Goal: Task Accomplishment & Management: Manage account settings

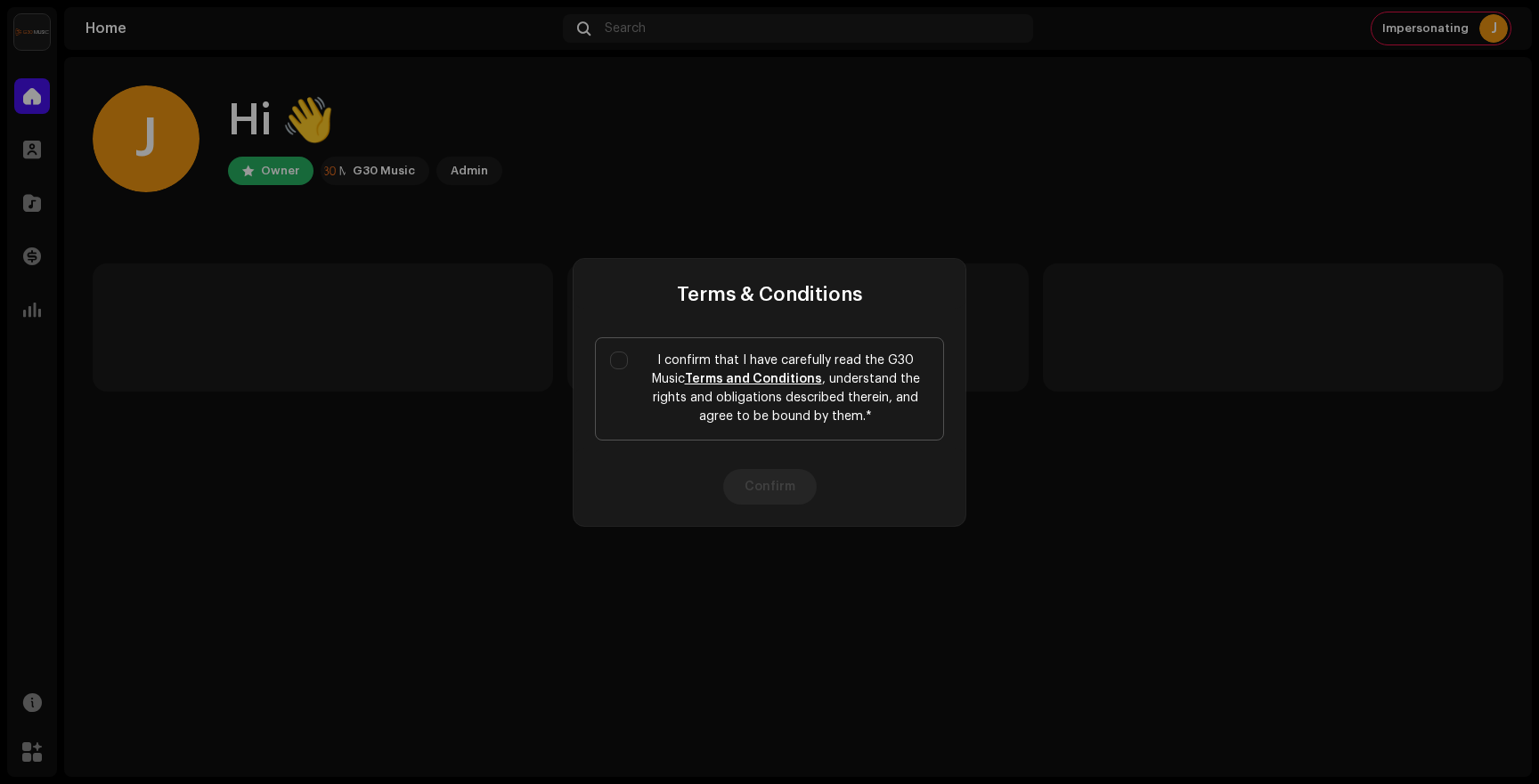
click at [678, 352] on p "I confirm that I have carefully read the G30 Music Terms and Conditions , under…" at bounding box center [784, 389] width 287 height 74
click at [628, 352] on input "I confirm that I have carefully read the G30 Music Terms and Conditions , under…" at bounding box center [619, 361] width 18 height 18
checkbox input "true"
click at [775, 493] on button "Confirm" at bounding box center [770, 487] width 93 height 36
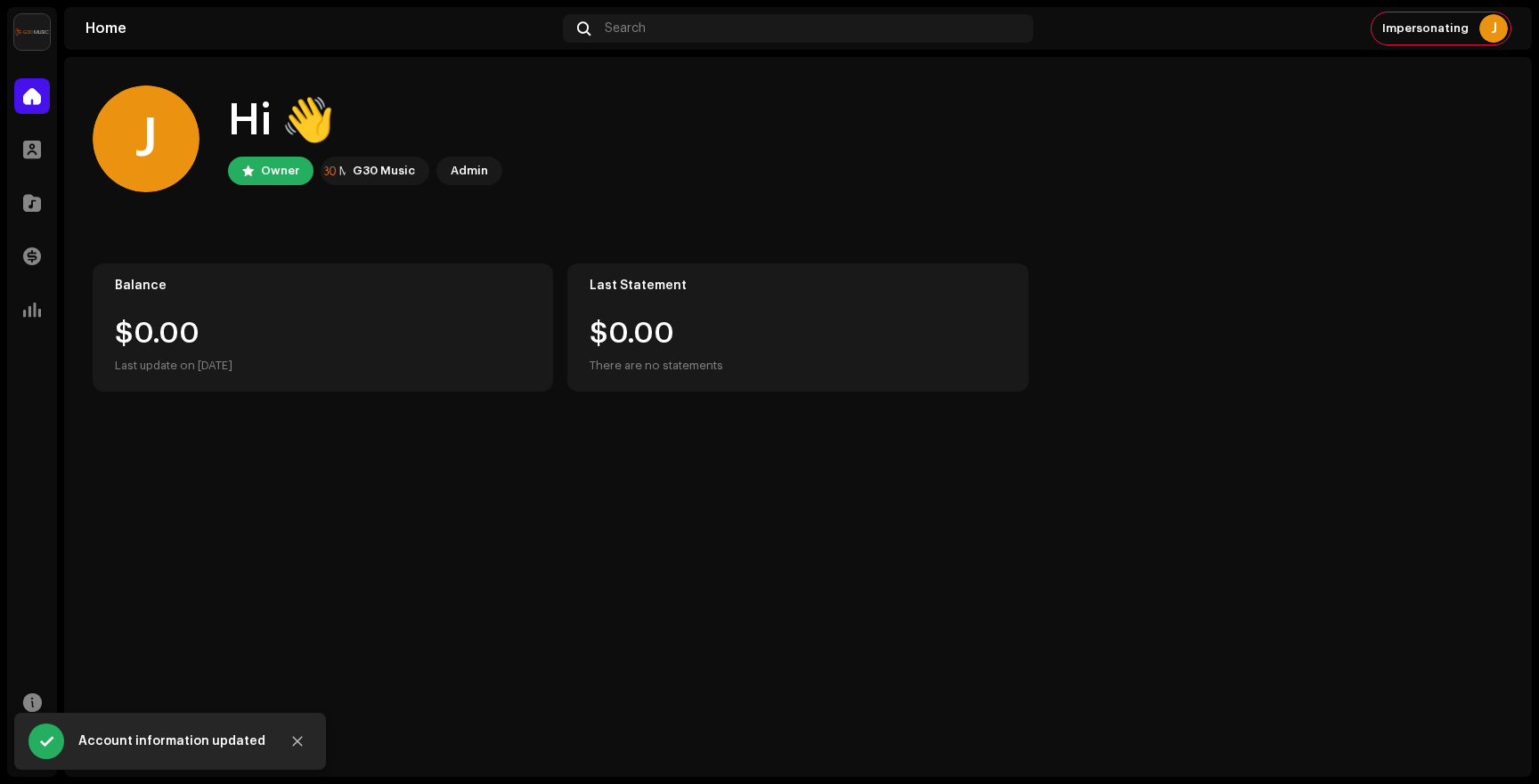
click at [38, 39] on img at bounding box center [32, 32] width 36 height 36
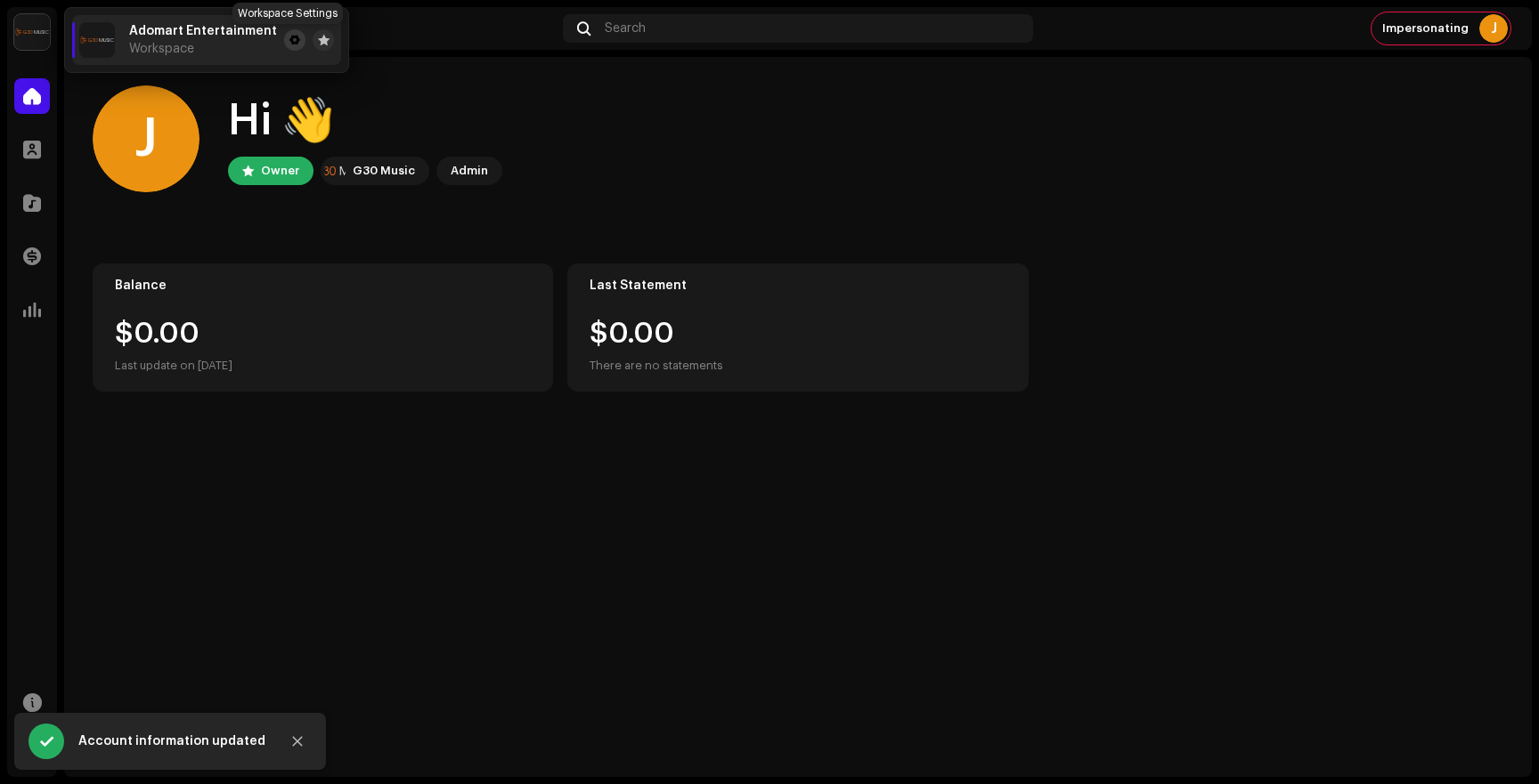
click at [284, 43] on button at bounding box center [295, 41] width 22 height 22
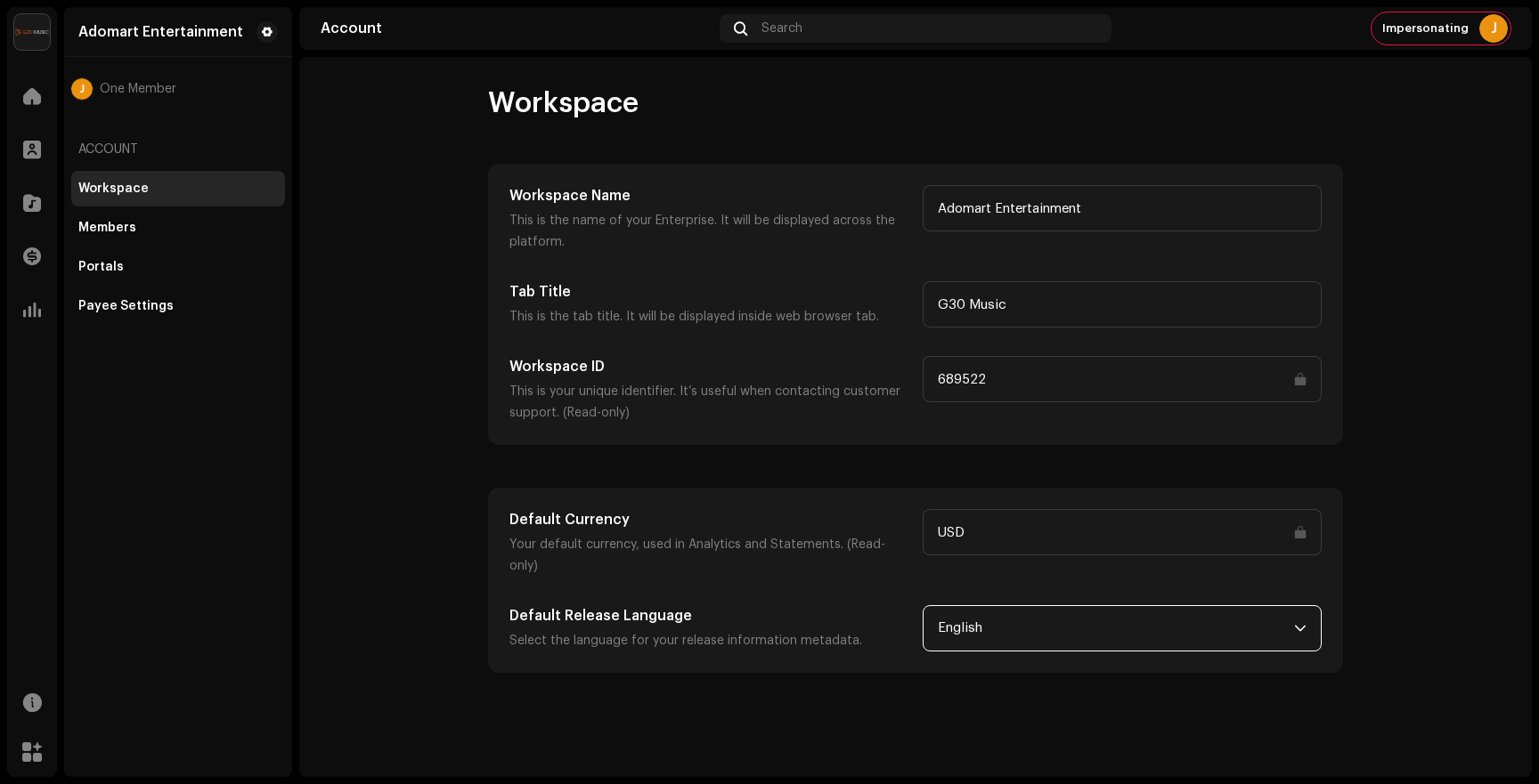
click at [991, 607] on span "English" at bounding box center [1116, 627] width 356 height 45
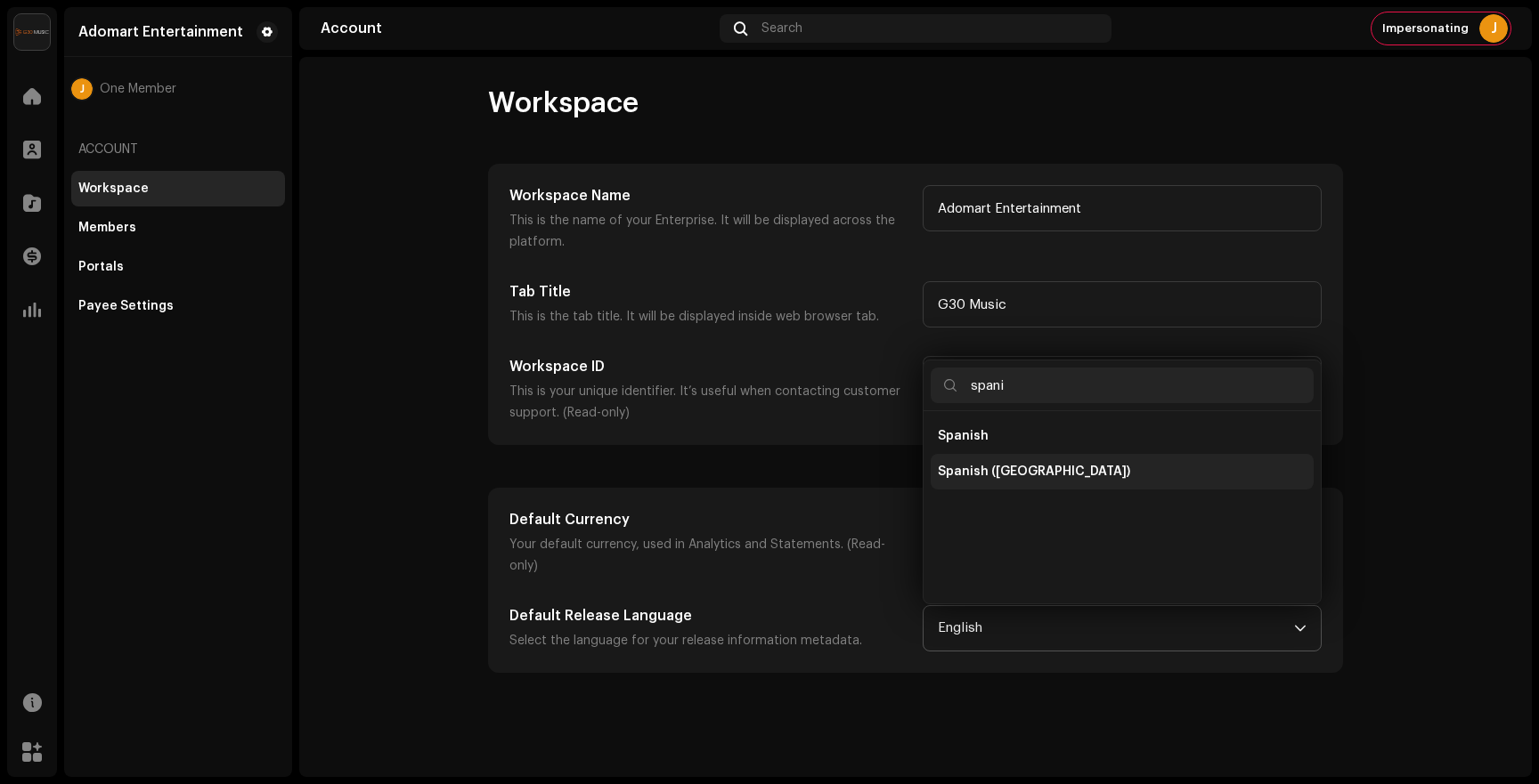
type input "spani"
click at [991, 463] on span "Spanish ([GEOGRAPHIC_DATA])" at bounding box center [1034, 472] width 192 height 18
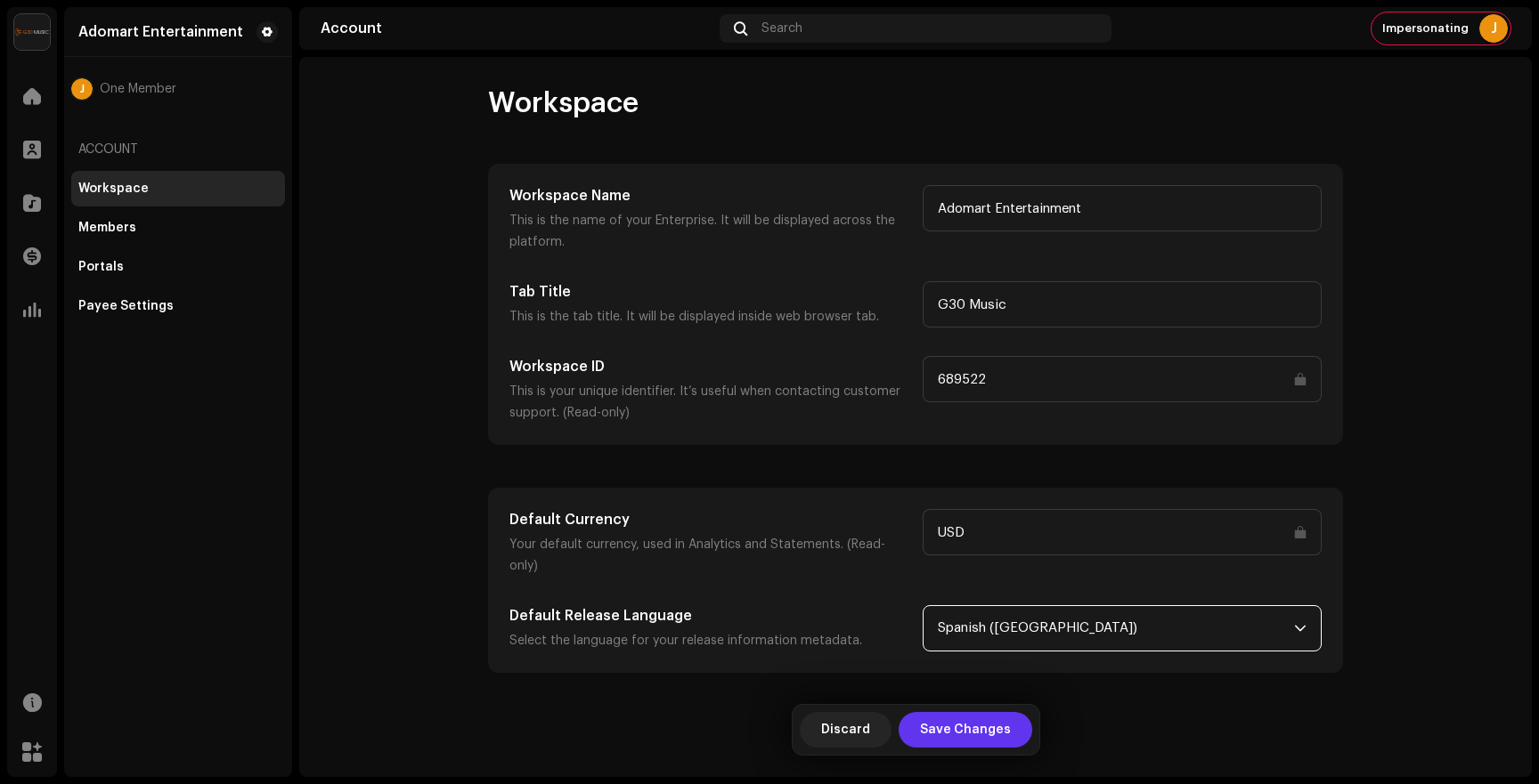
click at [941, 741] on span "Save Changes" at bounding box center [966, 729] width 91 height 36
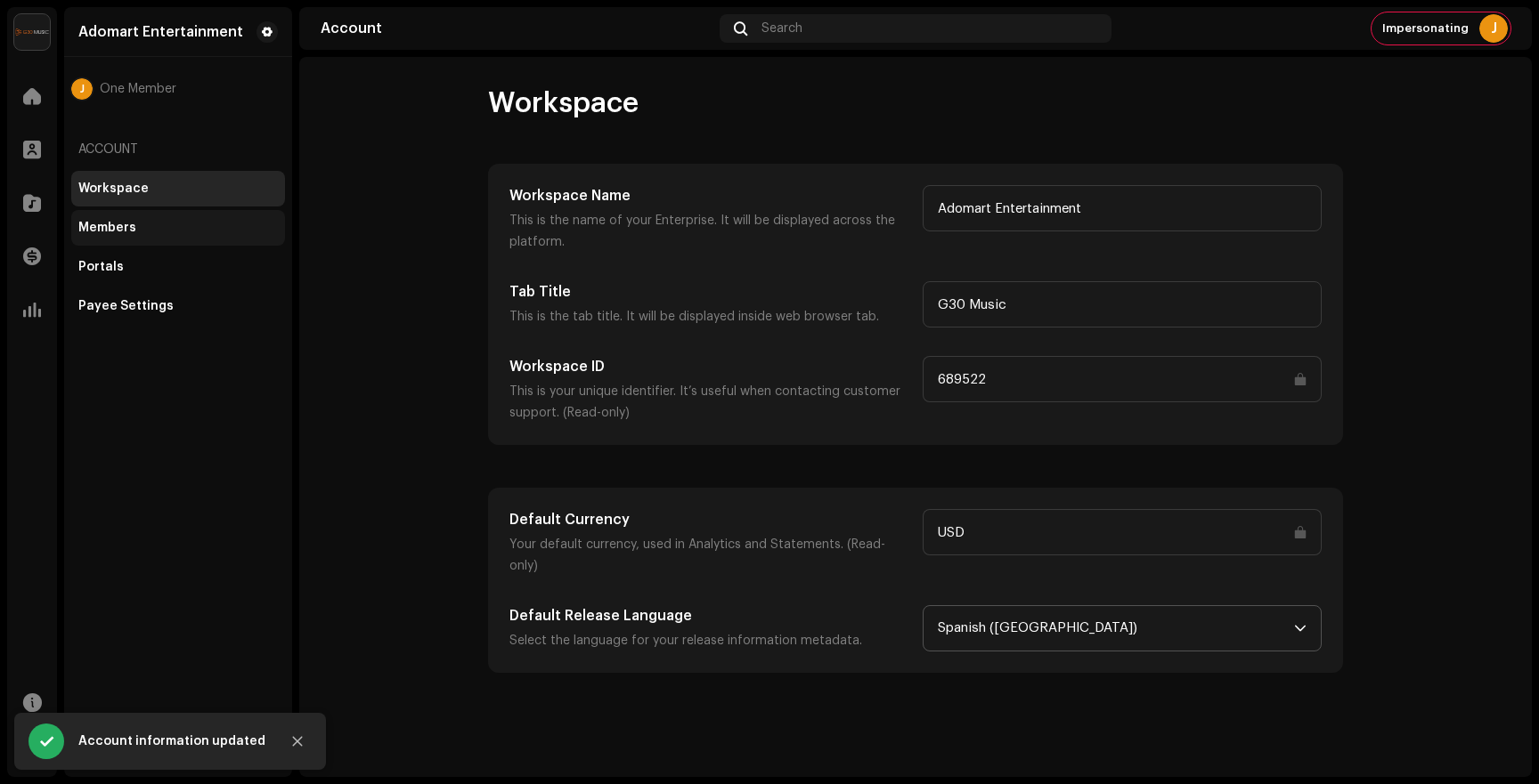
click at [160, 238] on div "Members" at bounding box center [178, 228] width 214 height 36
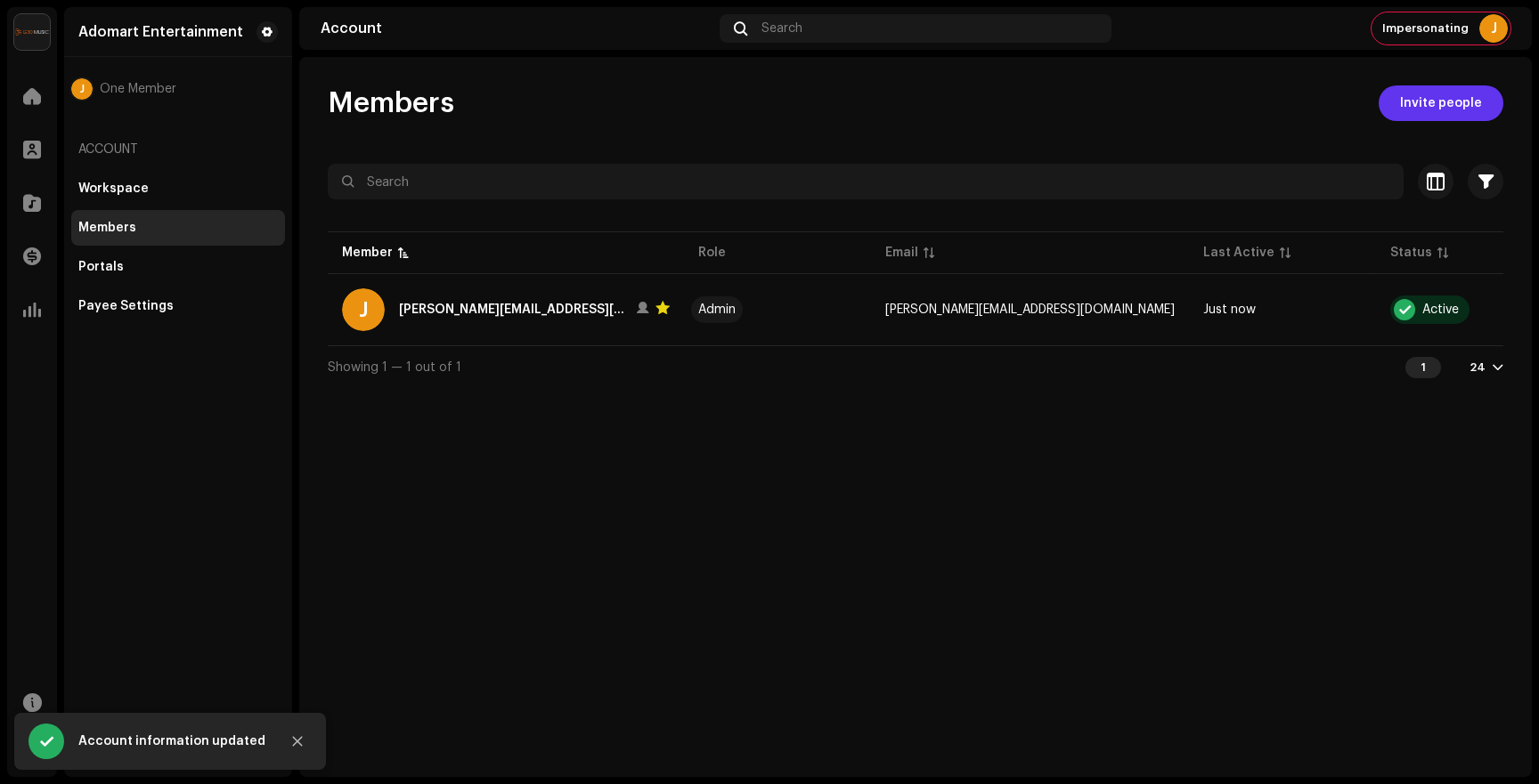
click at [1435, 115] on span "Invite people" at bounding box center [1441, 103] width 82 height 36
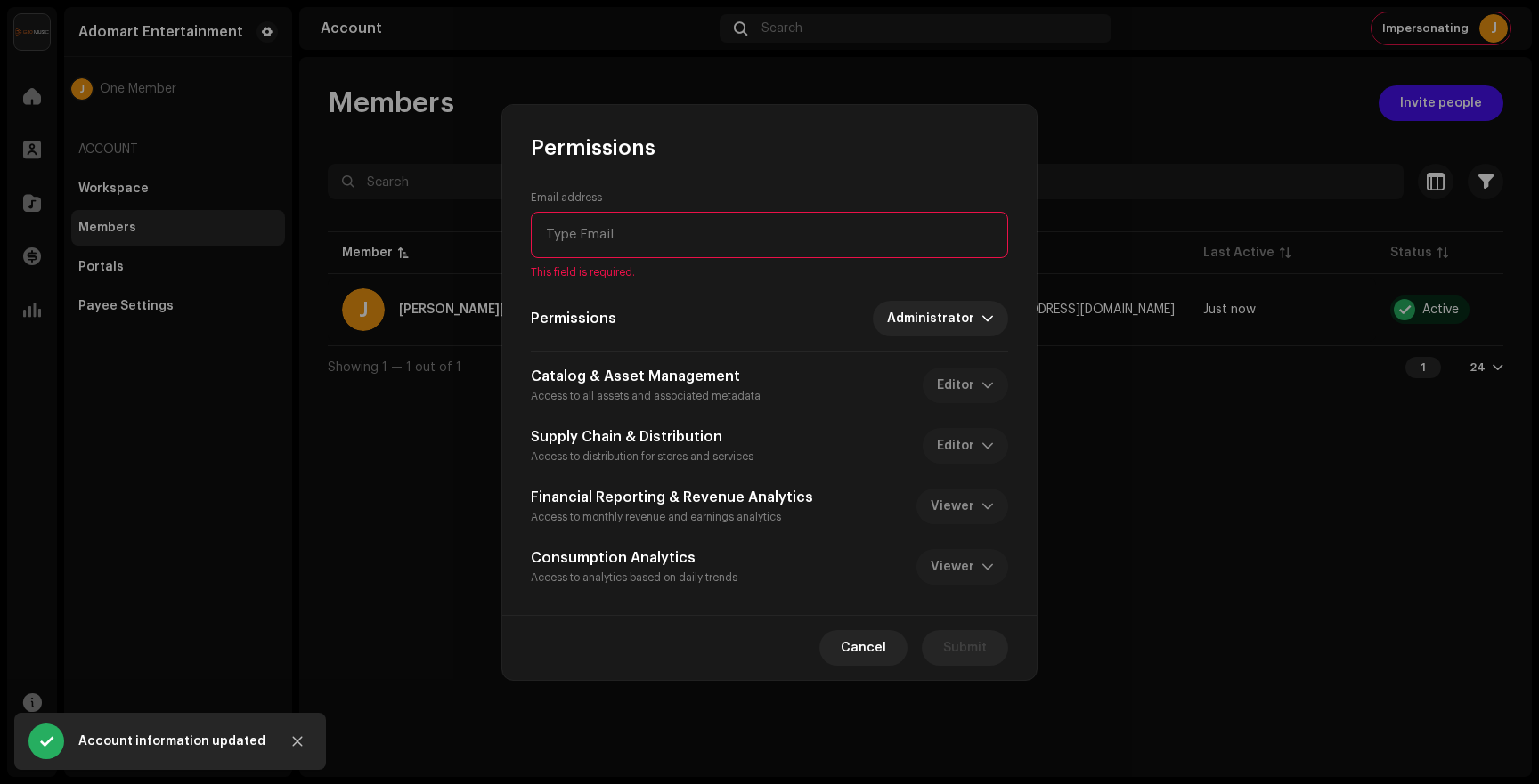
paste input "[PERSON_NAME][EMAIL_ADDRESS][DOMAIN_NAME]"
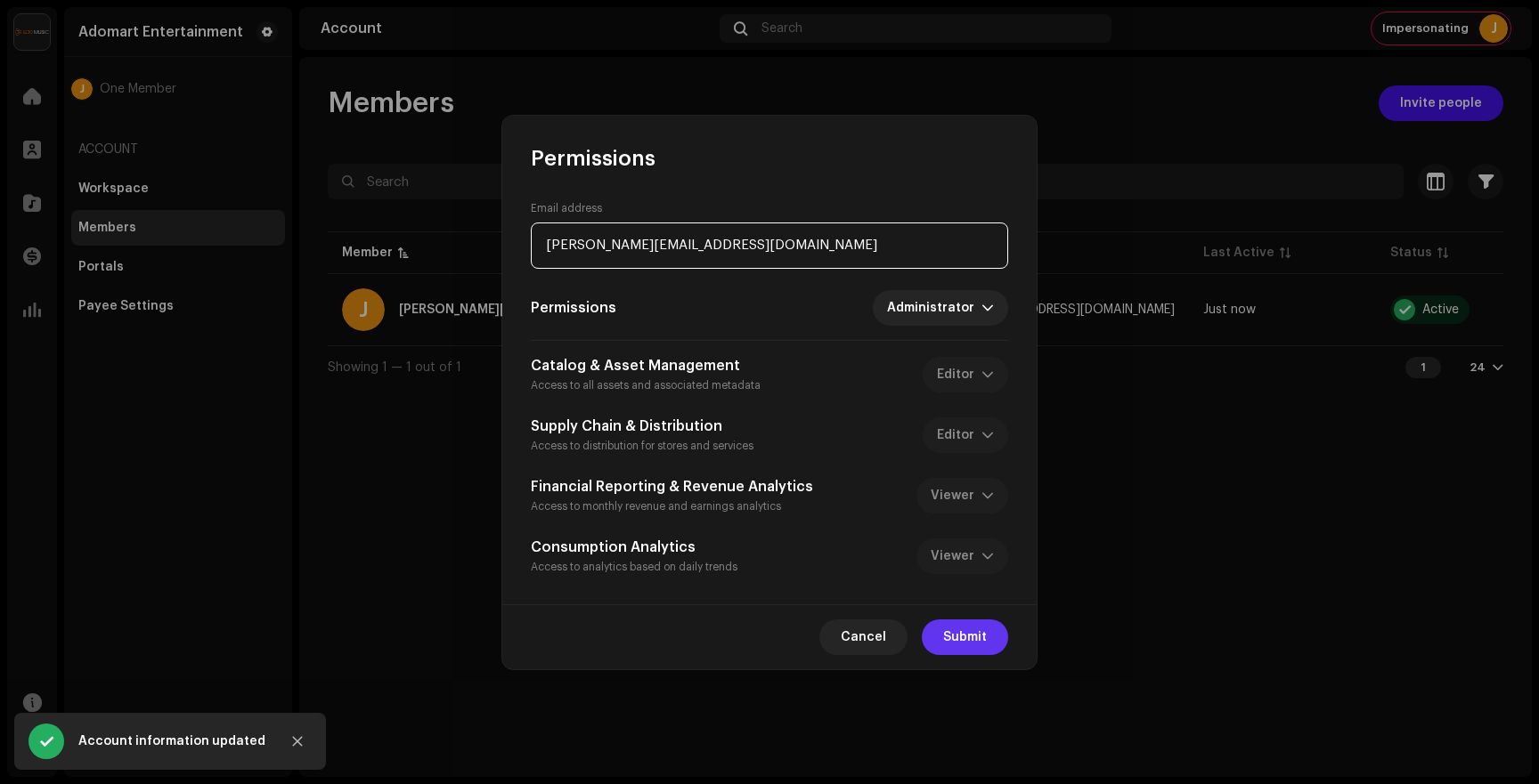
type input "[PERSON_NAME][EMAIL_ADDRESS][DOMAIN_NAME]"
click at [946, 632] on span "Submit" at bounding box center [965, 637] width 44 height 36
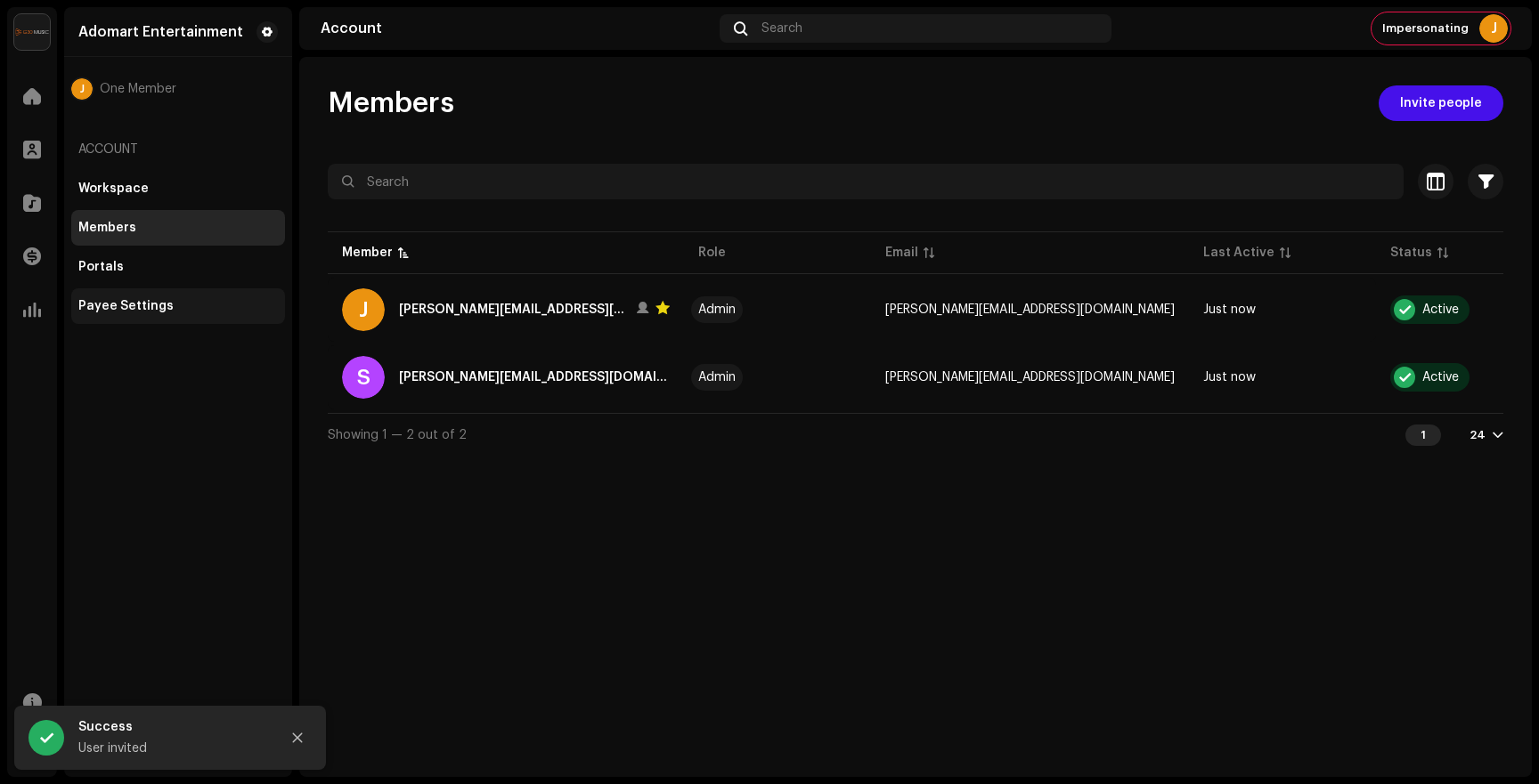
click at [109, 301] on div "Payee Settings" at bounding box center [126, 306] width 95 height 14
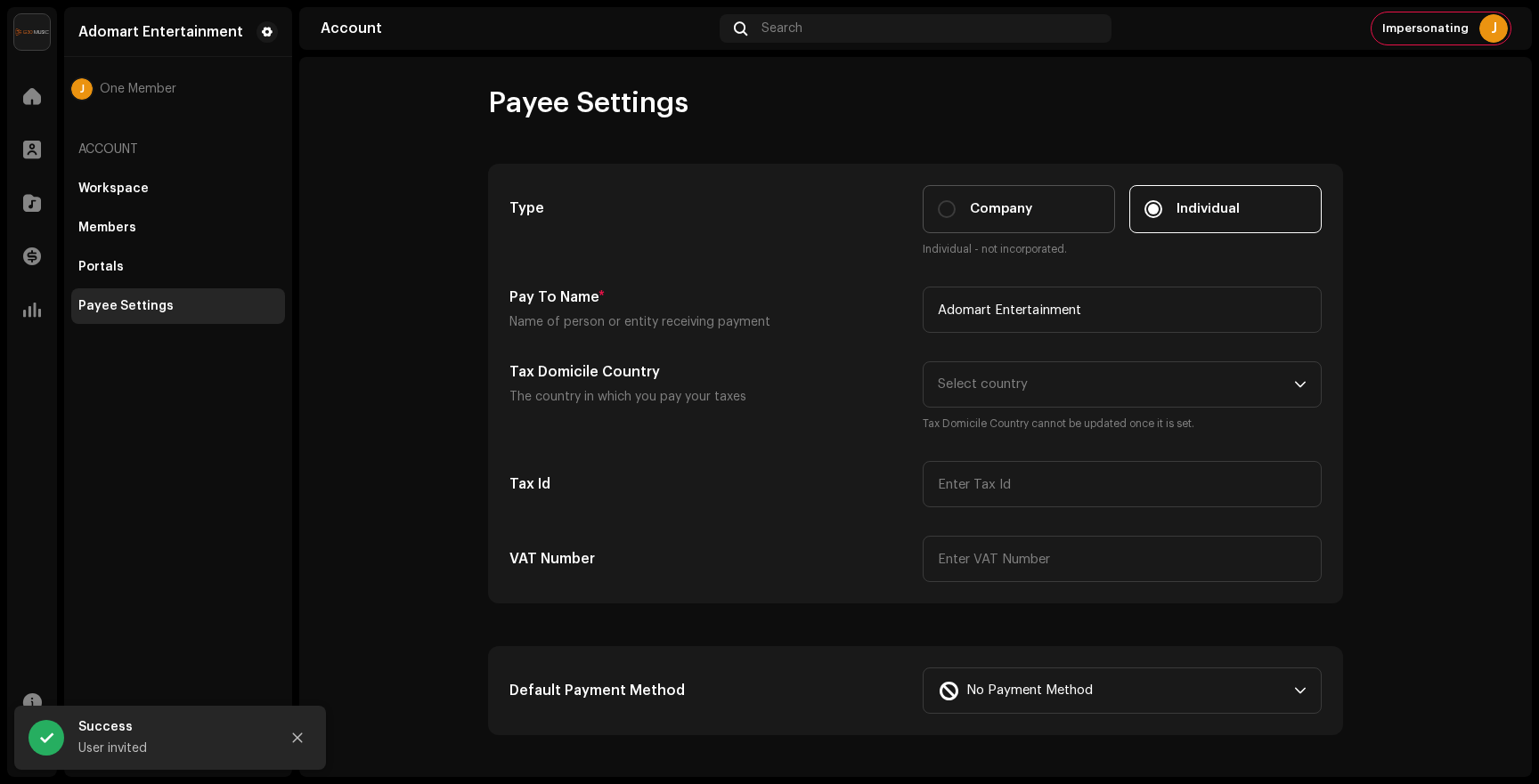
click at [980, 200] on span "Company" at bounding box center [1001, 209] width 62 height 20
click at [955, 200] on input "Company" at bounding box center [947, 209] width 18 height 18
radio input "true"
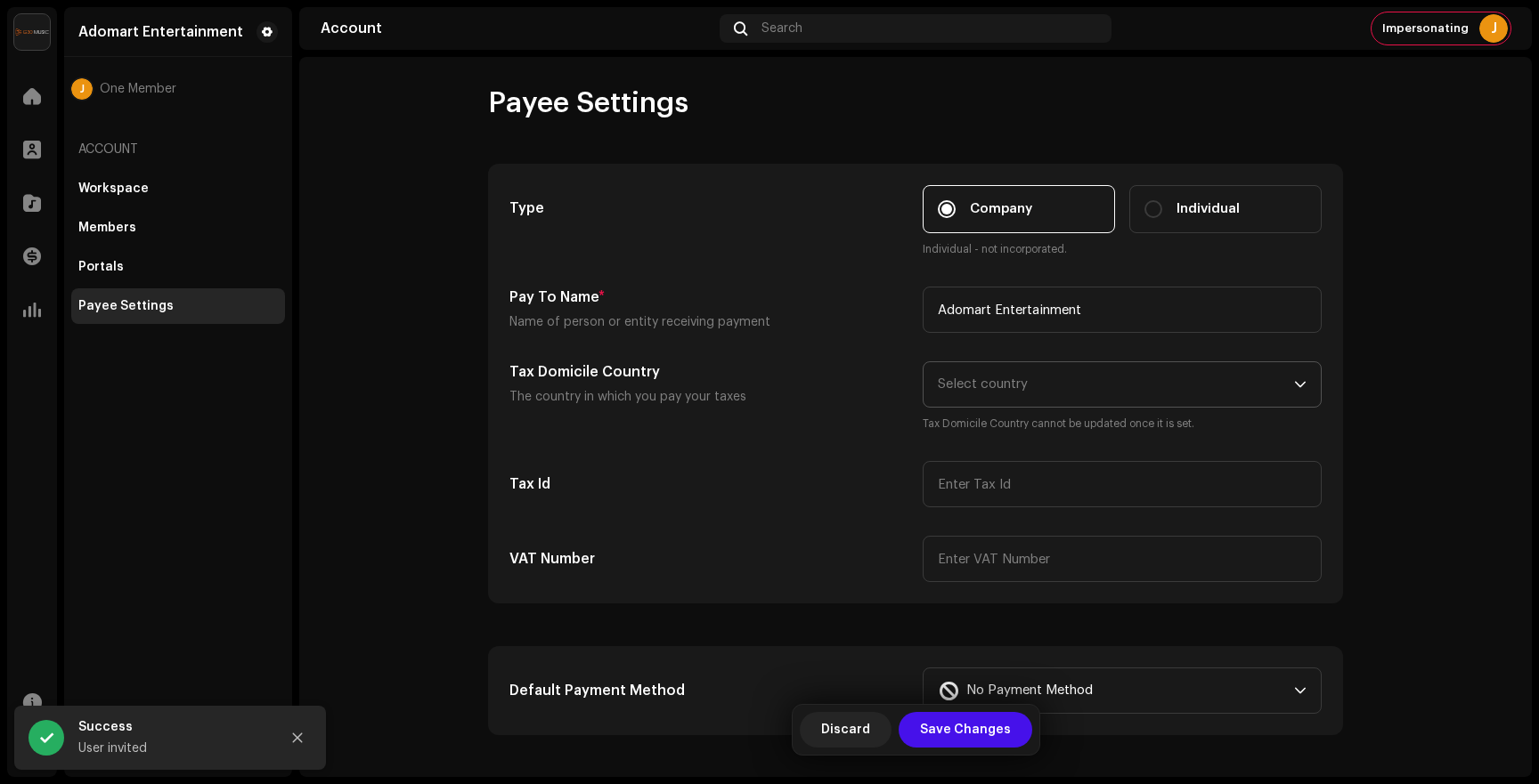
click at [987, 389] on span "Select country" at bounding box center [983, 384] width 90 height 13
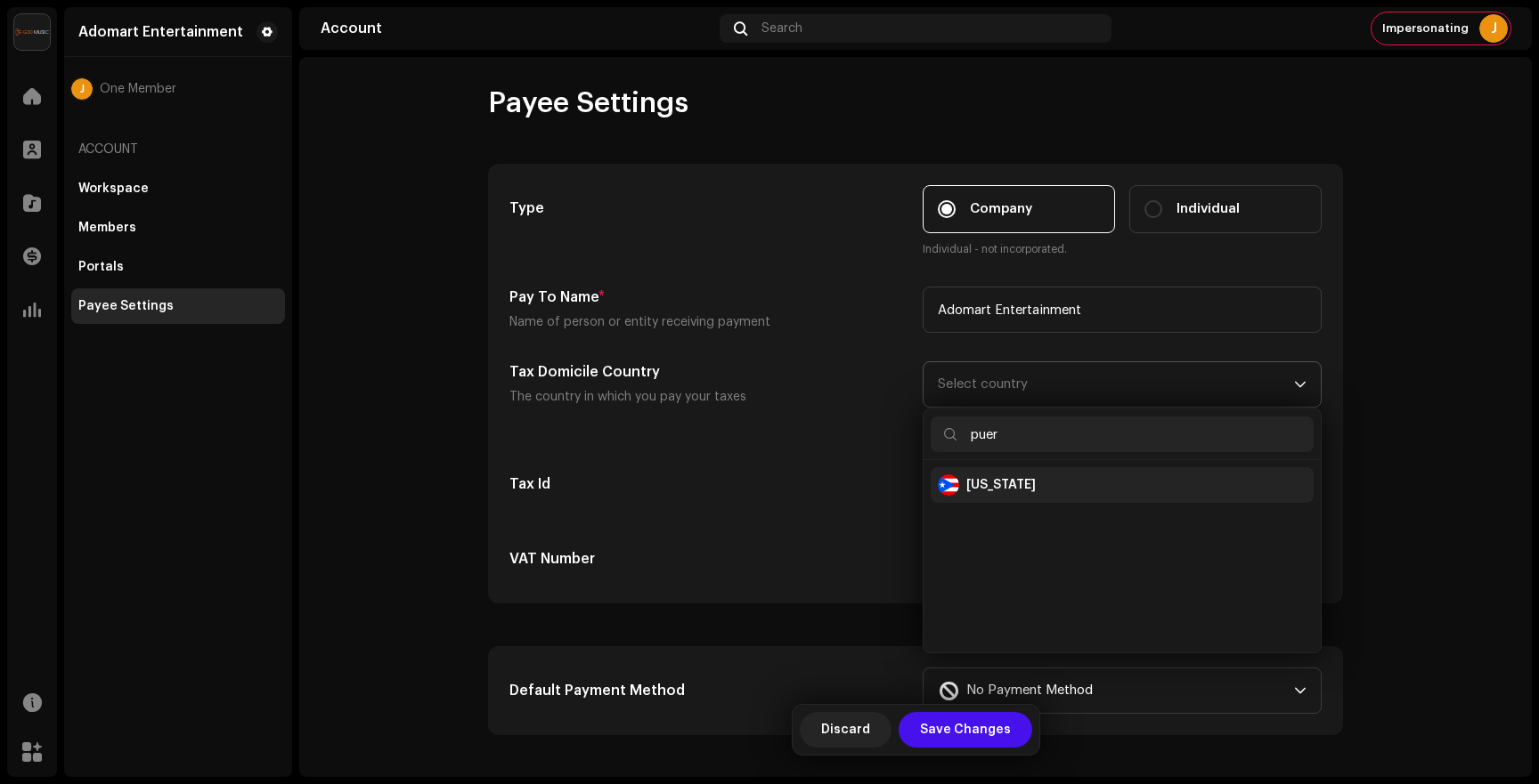
type input "puer"
click at [1001, 486] on div "[US_STATE]" at bounding box center [1001, 485] width 69 height 18
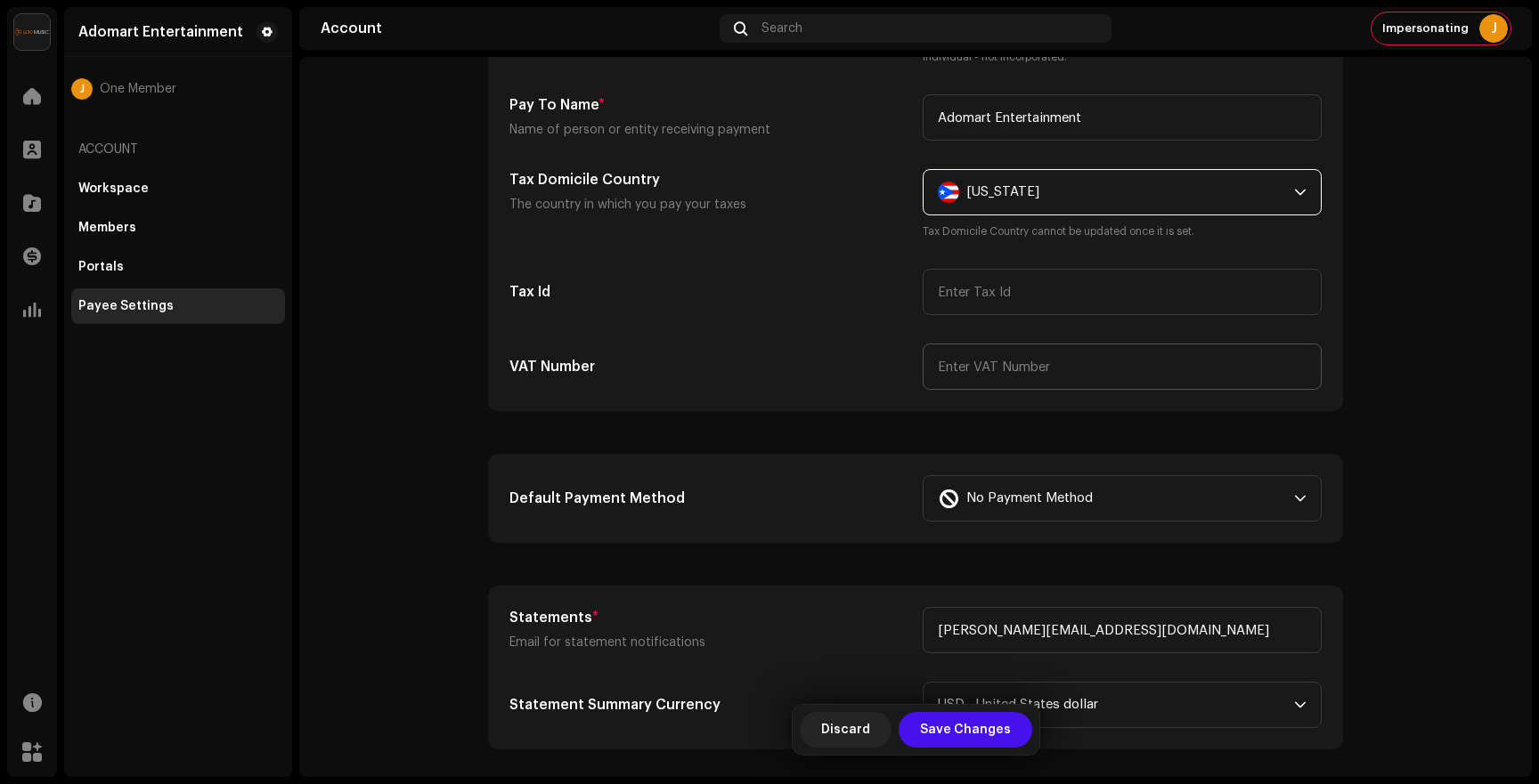
scroll to position [194, 0]
click at [1038, 504] on span "No Payment Method" at bounding box center [1029, 497] width 127 height 45
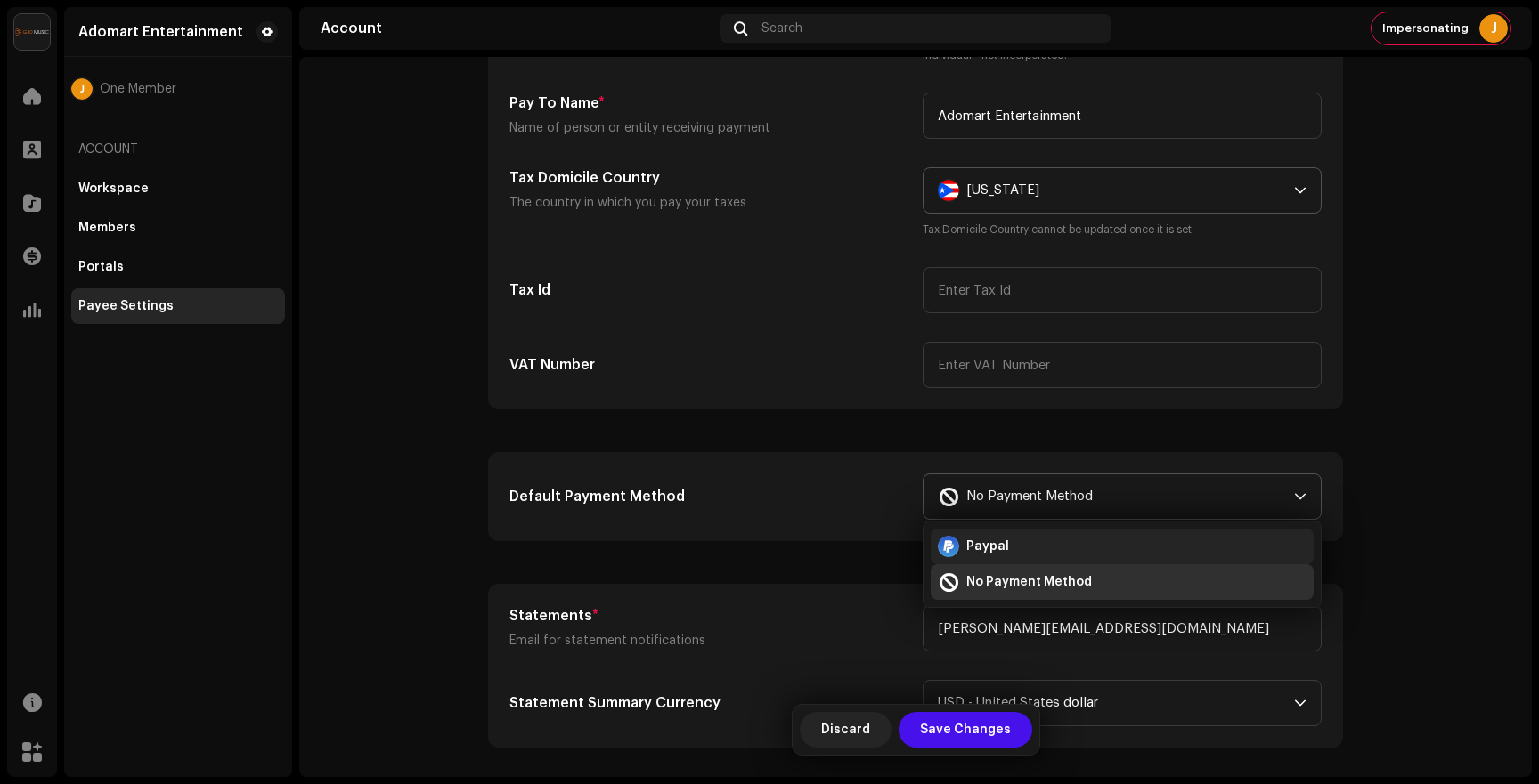
click at [993, 548] on span "Paypal" at bounding box center [987, 546] width 43 height 18
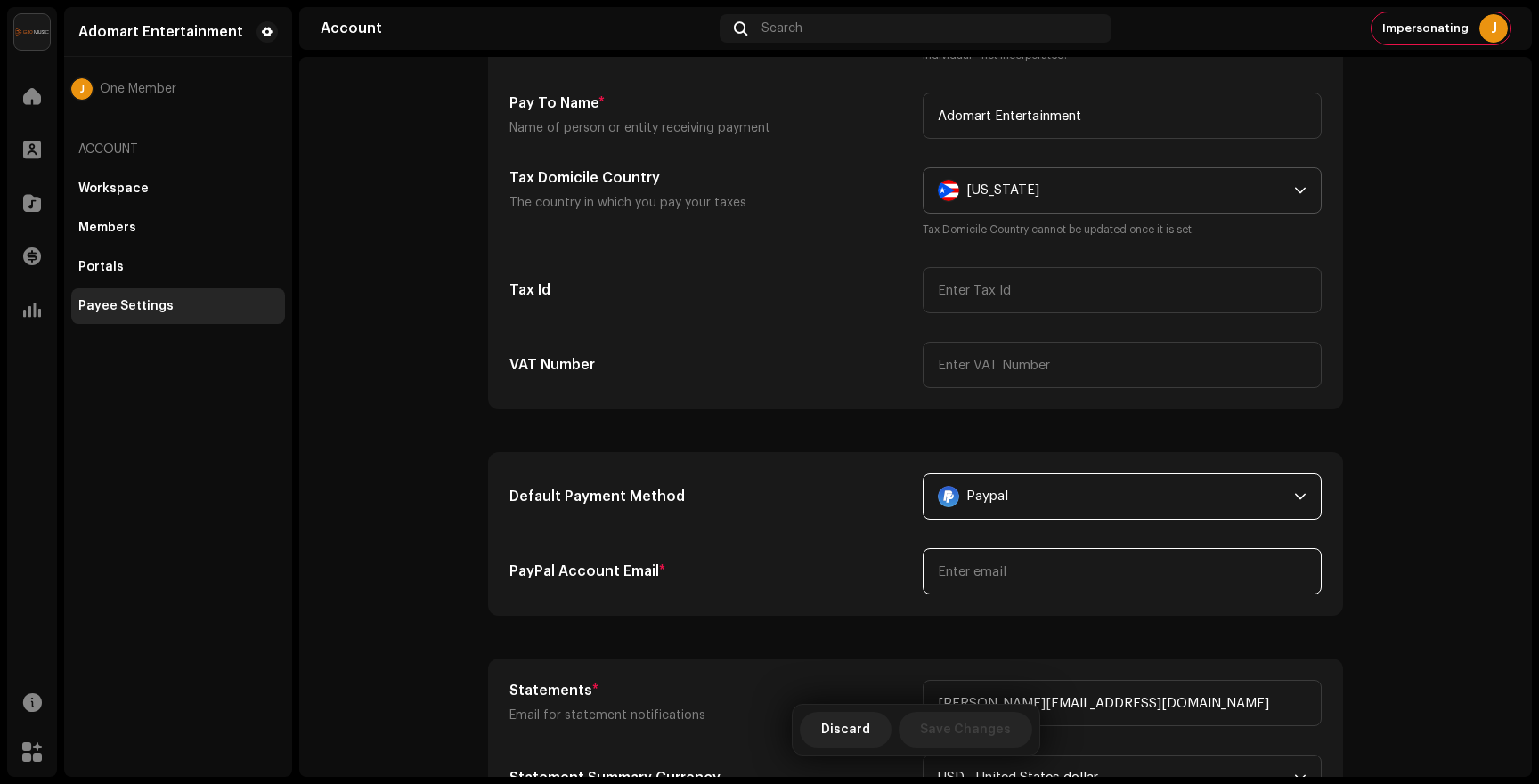
click at [1005, 582] on input "email" at bounding box center [1122, 571] width 399 height 47
paste input "[PERSON_NAME][EMAIL_ADDRESS][DOMAIN_NAME]"
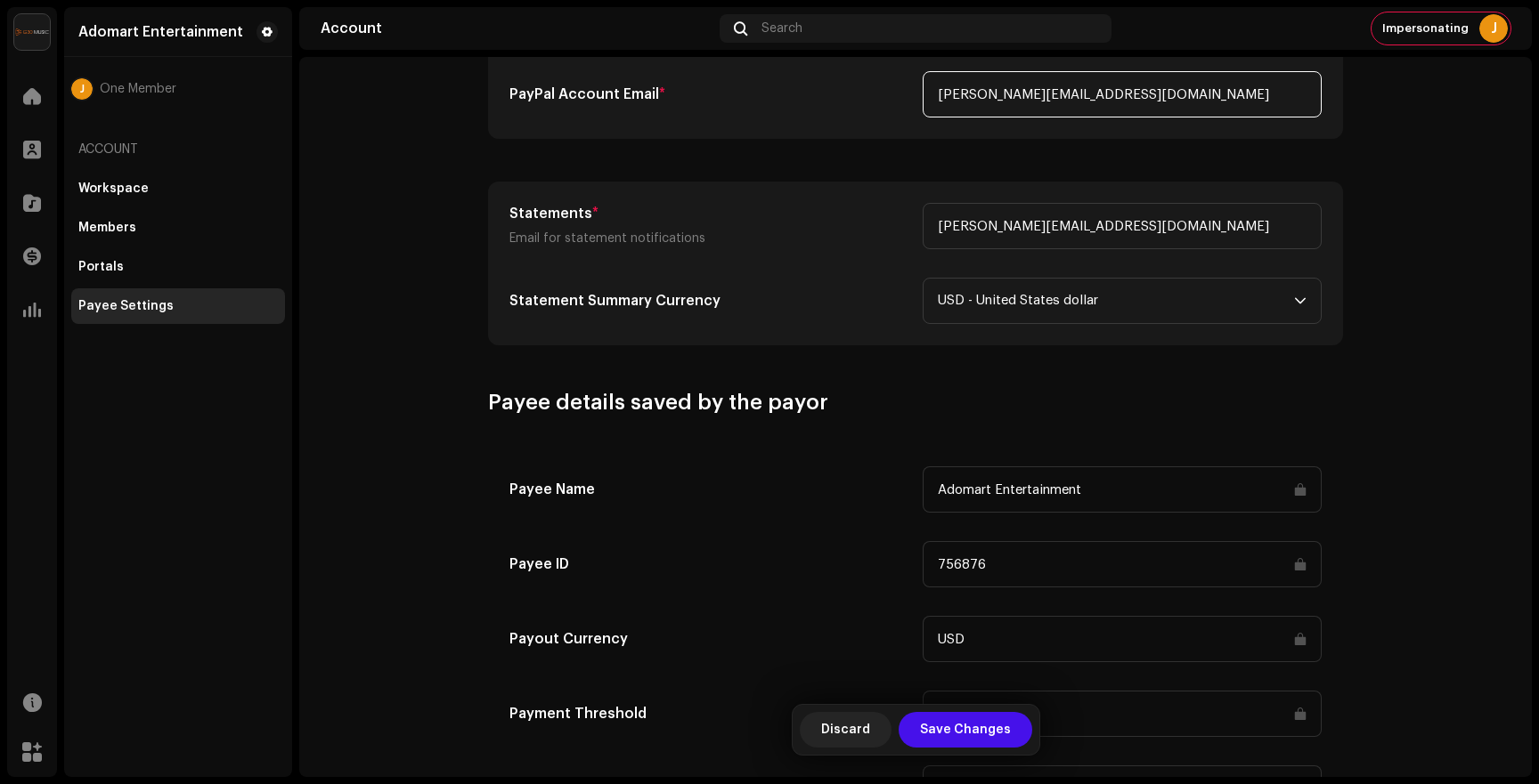
scroll to position [770, 0]
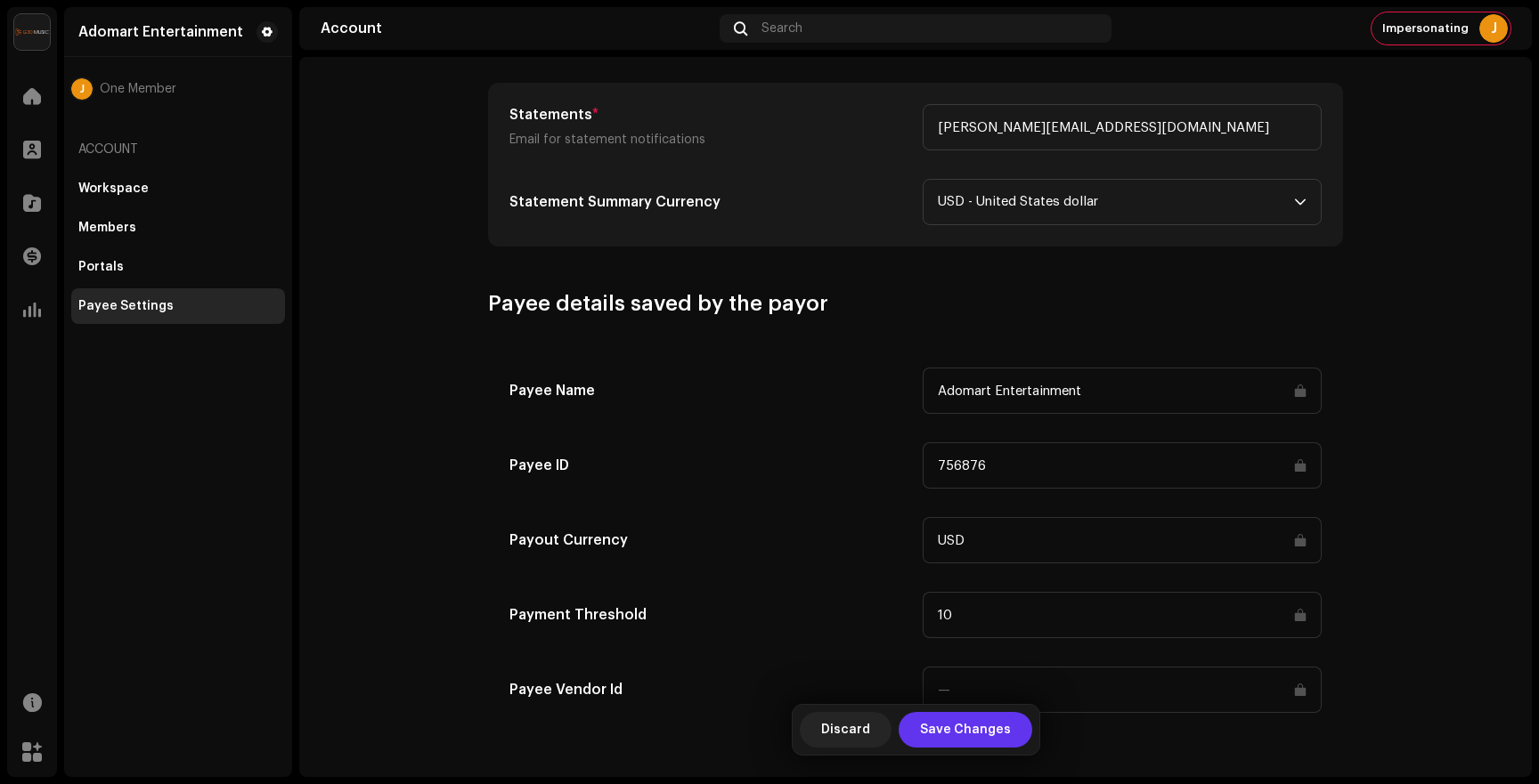
type input "[PERSON_NAME][EMAIL_ADDRESS][DOMAIN_NAME]"
click at [964, 733] on span "Save Changes" at bounding box center [966, 729] width 91 height 36
click at [22, 104] on div at bounding box center [32, 96] width 36 height 36
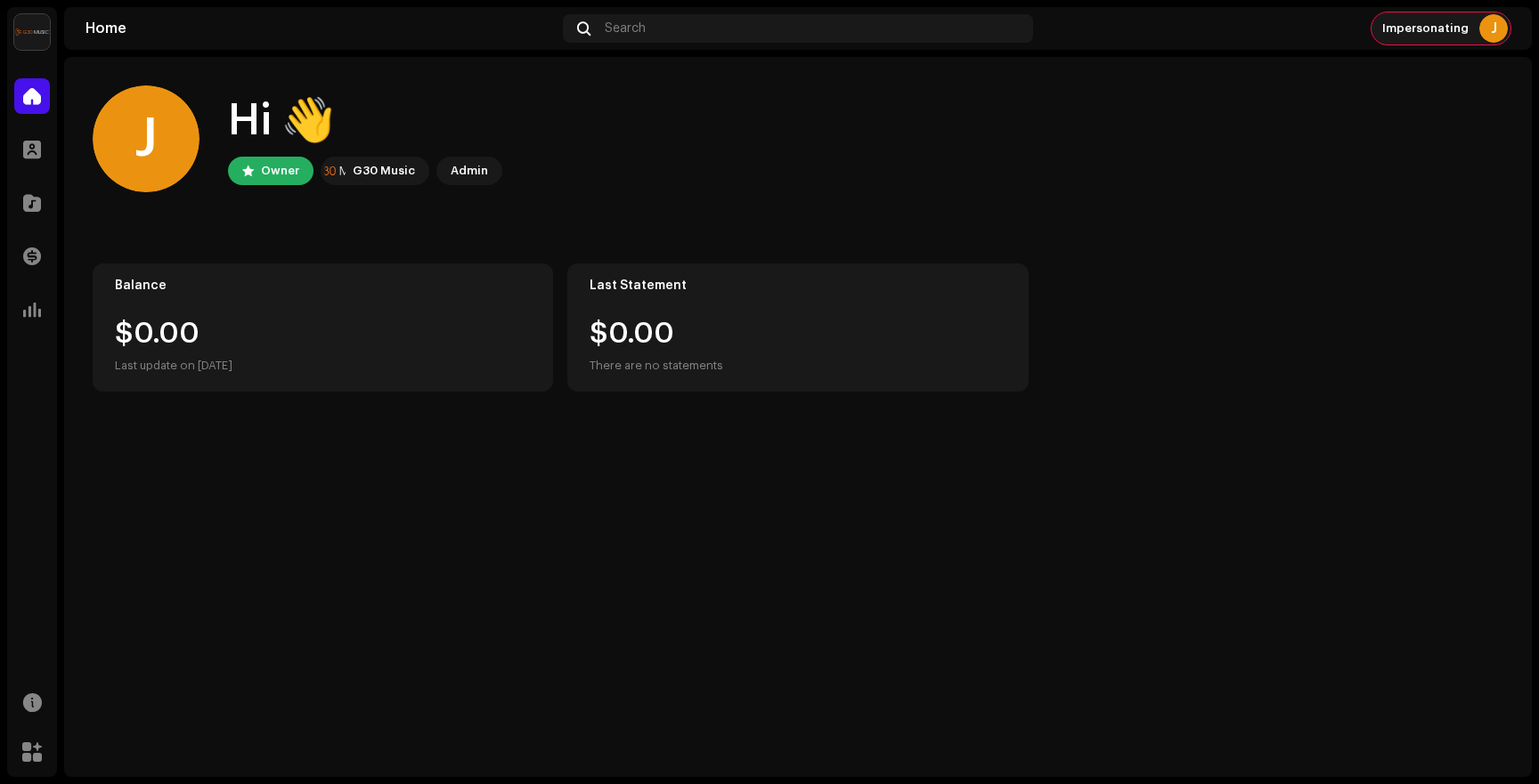
click at [1492, 29] on div "J" at bounding box center [1492, 28] width 29 height 29
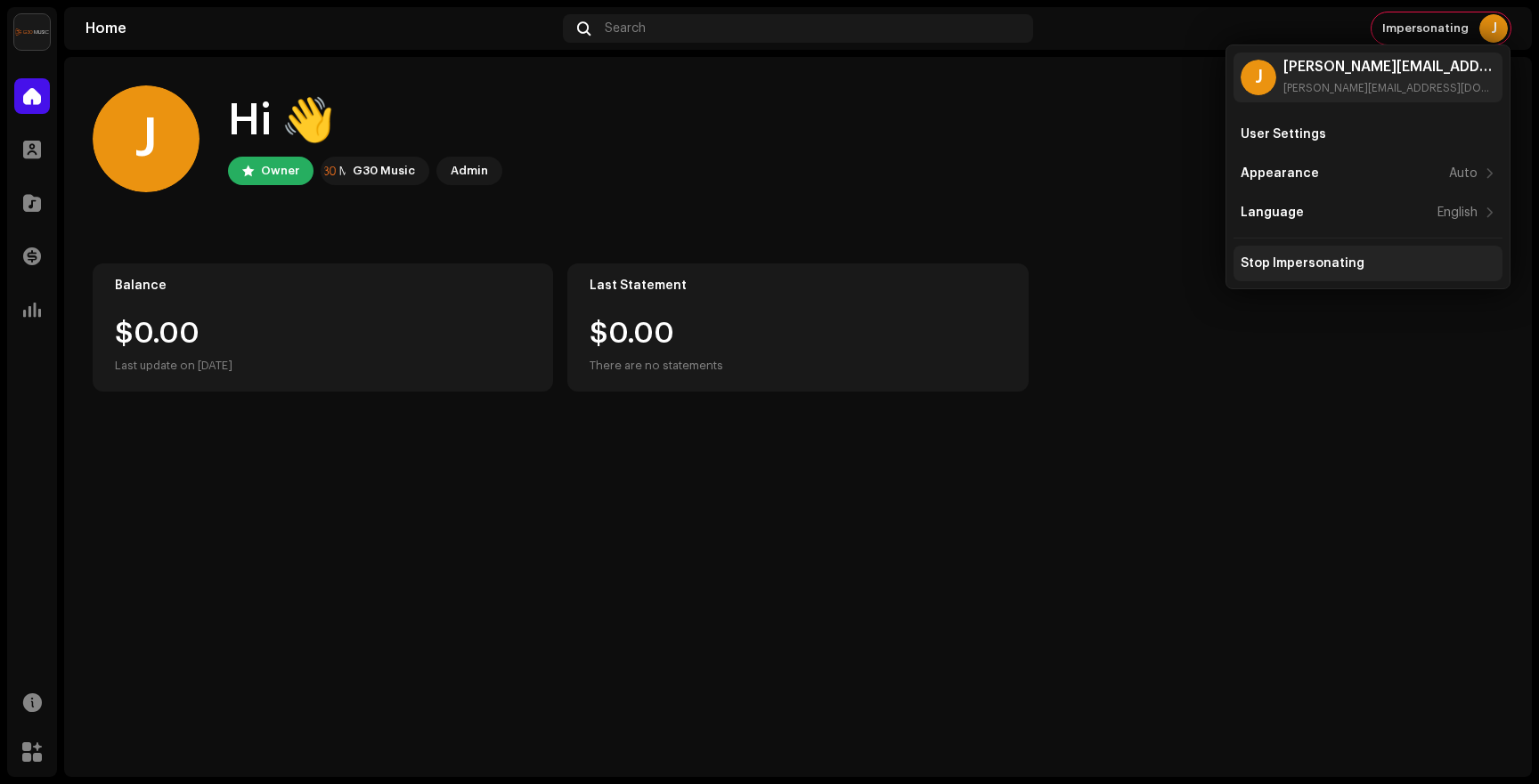
click at [1323, 259] on div "Stop Impersonating" at bounding box center [1302, 264] width 124 height 14
